Goal: Task Accomplishment & Management: Complete application form

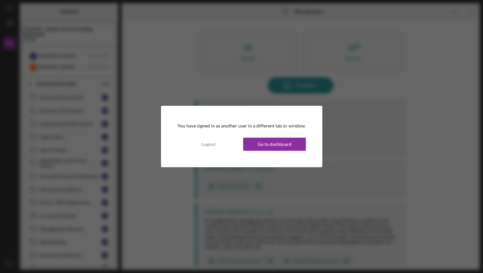
scroll to position [263, 0]
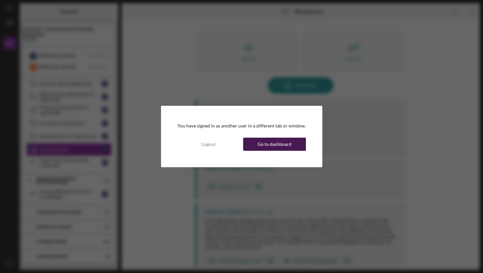
click at [266, 145] on div "Go to dashboard" at bounding box center [274, 144] width 34 height 13
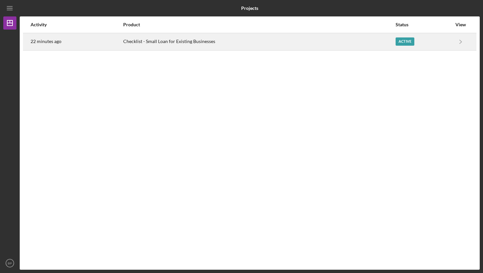
click at [155, 42] on div "Checklist - Small Loan for Existing Businesses" at bounding box center [259, 41] width 272 height 16
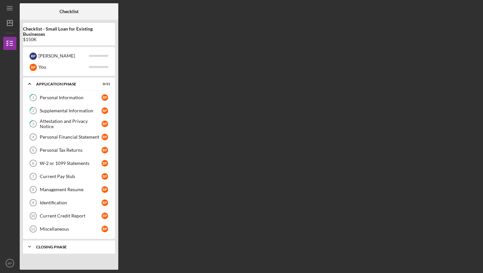
click at [56, 245] on div "Closing Phase" at bounding box center [71, 247] width 71 height 4
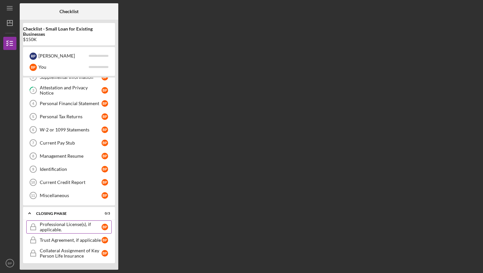
click at [58, 227] on div "Professional License(s), if applicable." at bounding box center [71, 227] width 62 height 11
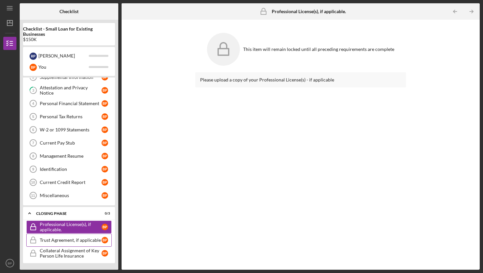
click at [62, 243] on link "Trust Agreement, if applicable Trust Agreement, if applicable B P" at bounding box center [68, 239] width 85 height 13
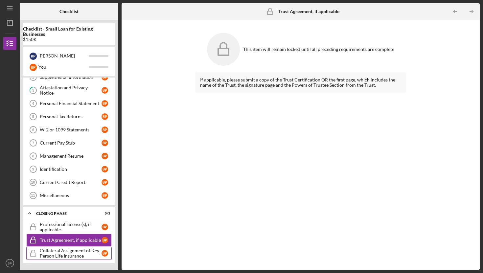
click at [63, 253] on div "Collateral Assignment of Key Person Life Insurance" at bounding box center [71, 253] width 62 height 11
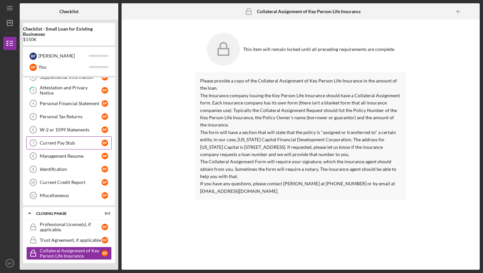
click at [58, 145] on link "Current Pay Stub 7 Current Pay Stub B P" at bounding box center [68, 142] width 85 height 13
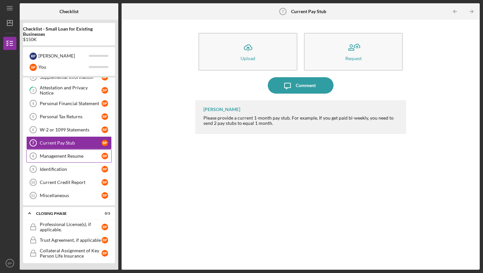
click at [58, 157] on div "Management Resume" at bounding box center [71, 155] width 62 height 5
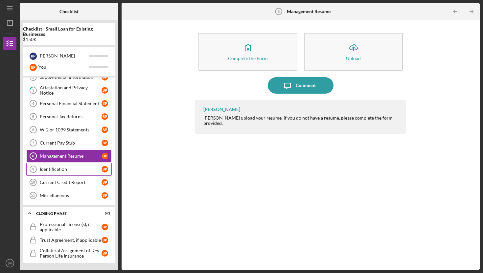
click at [58, 171] on div "Identification" at bounding box center [71, 168] width 62 height 5
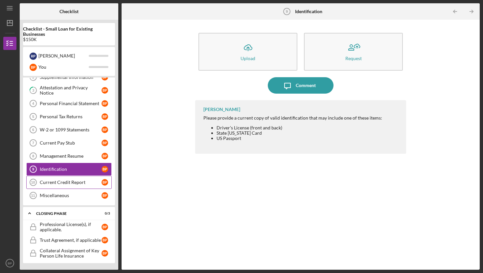
click at [59, 187] on link "Current Credit Report 10 Current Credit Report B P" at bounding box center [68, 182] width 85 height 13
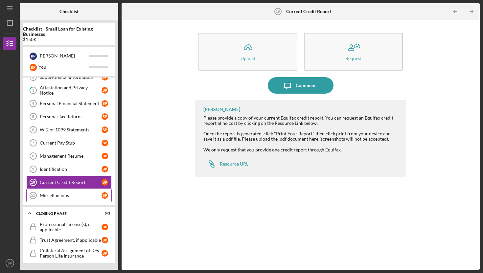
click at [57, 196] on div "Miscellaneous" at bounding box center [71, 195] width 62 height 5
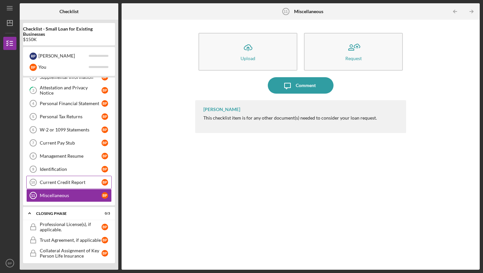
click at [52, 181] on div "Current Credit Report" at bounding box center [71, 182] width 62 height 5
